Goal: Transaction & Acquisition: Purchase product/service

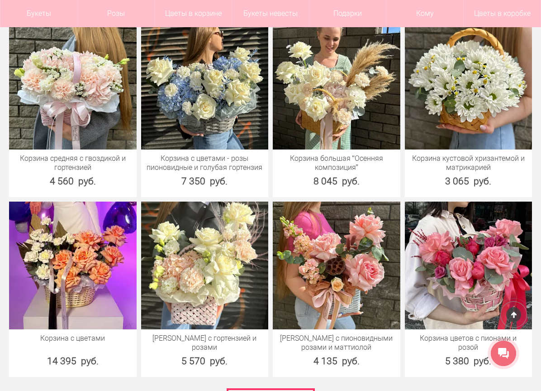
scroll to position [2716, 0]
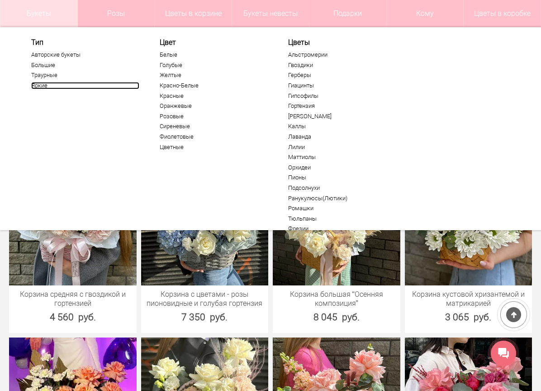
click at [46, 86] on link "Яркие" at bounding box center [85, 85] width 108 height 7
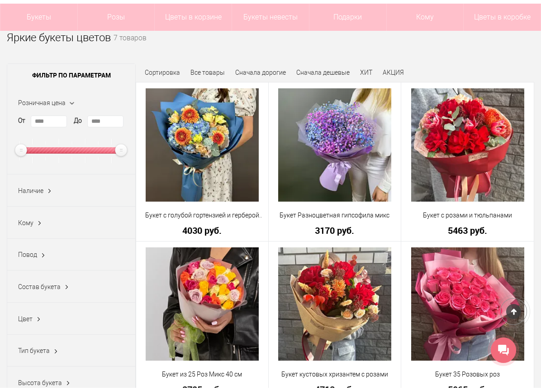
scroll to position [91, 0]
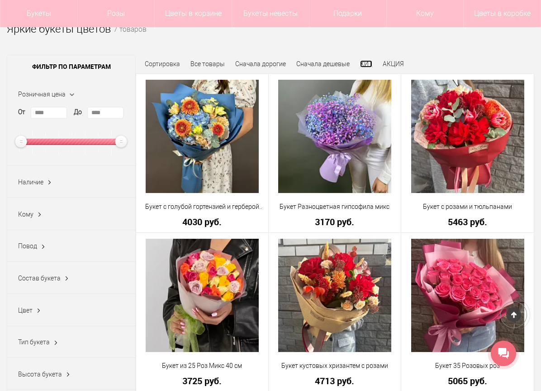
click at [368, 65] on link "ХИТ" at bounding box center [366, 63] width 12 height 7
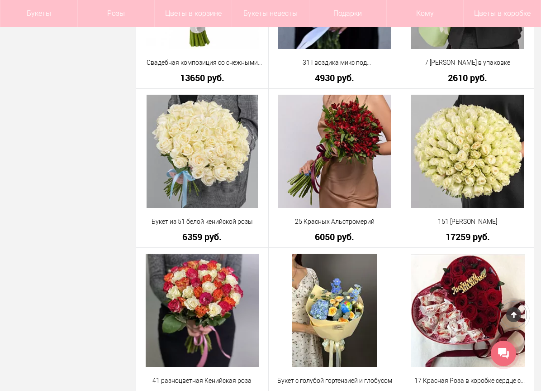
scroll to position [2082, 0]
